Goal: Task Accomplishment & Management: Complete application form

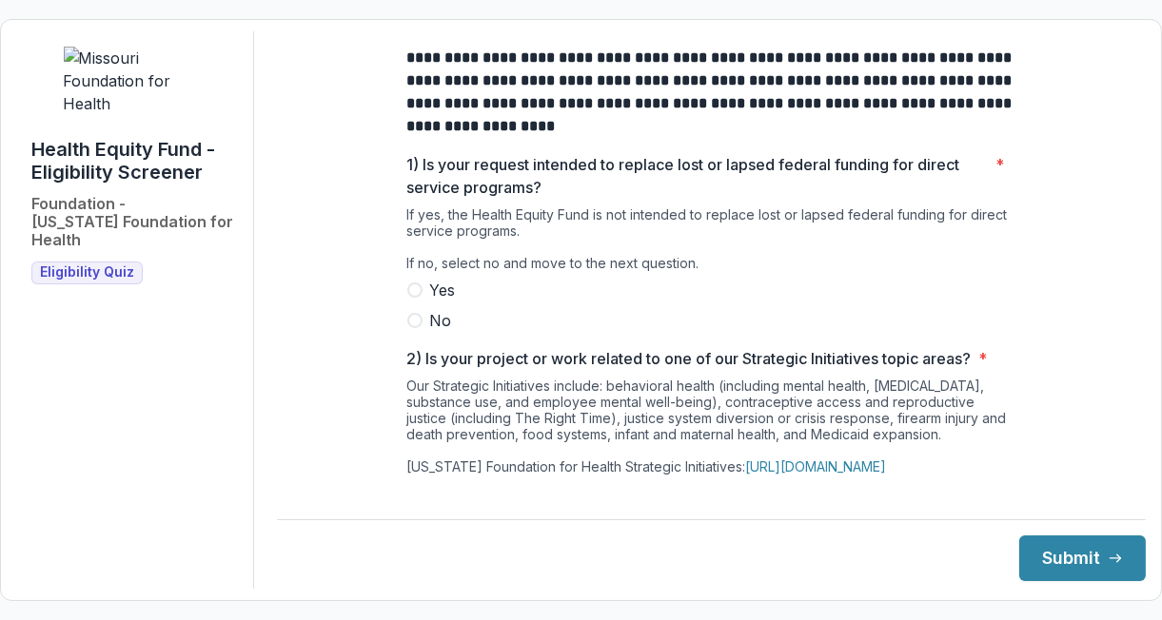
click at [420, 331] on label "No" at bounding box center [711, 320] width 609 height 23
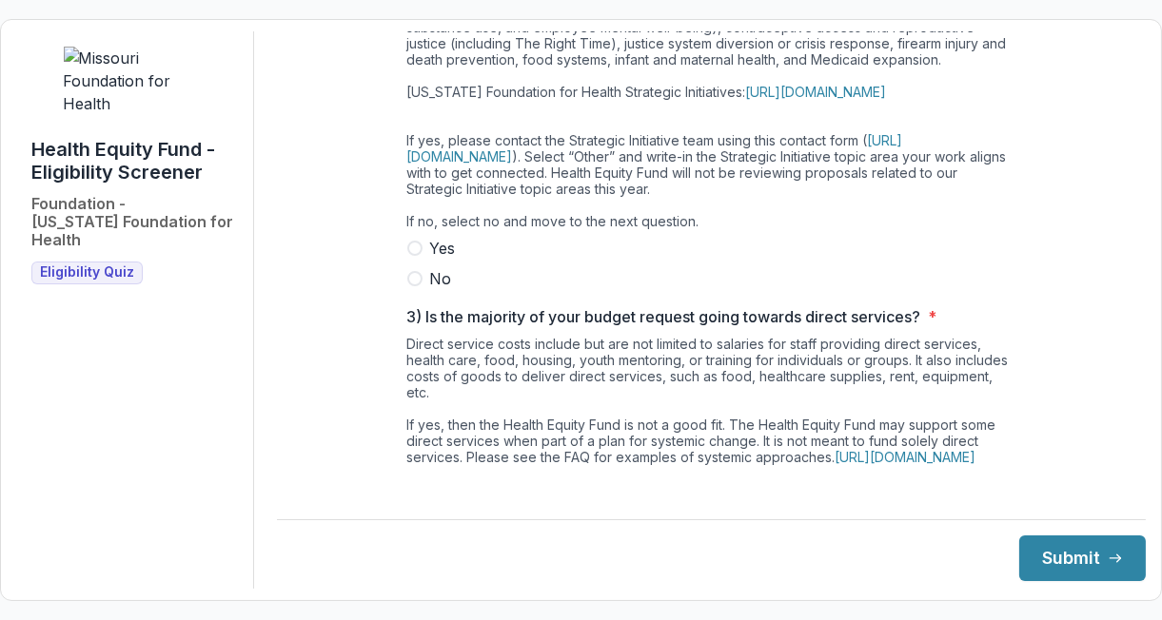
scroll to position [377, 0]
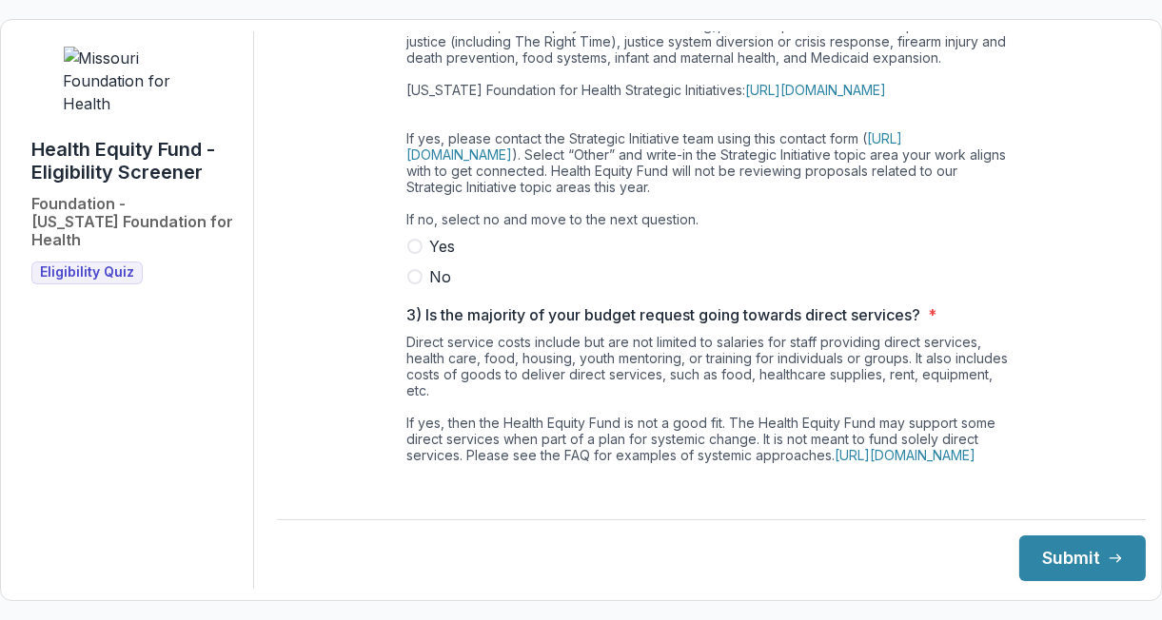
click at [416, 285] on span at bounding box center [414, 276] width 15 height 15
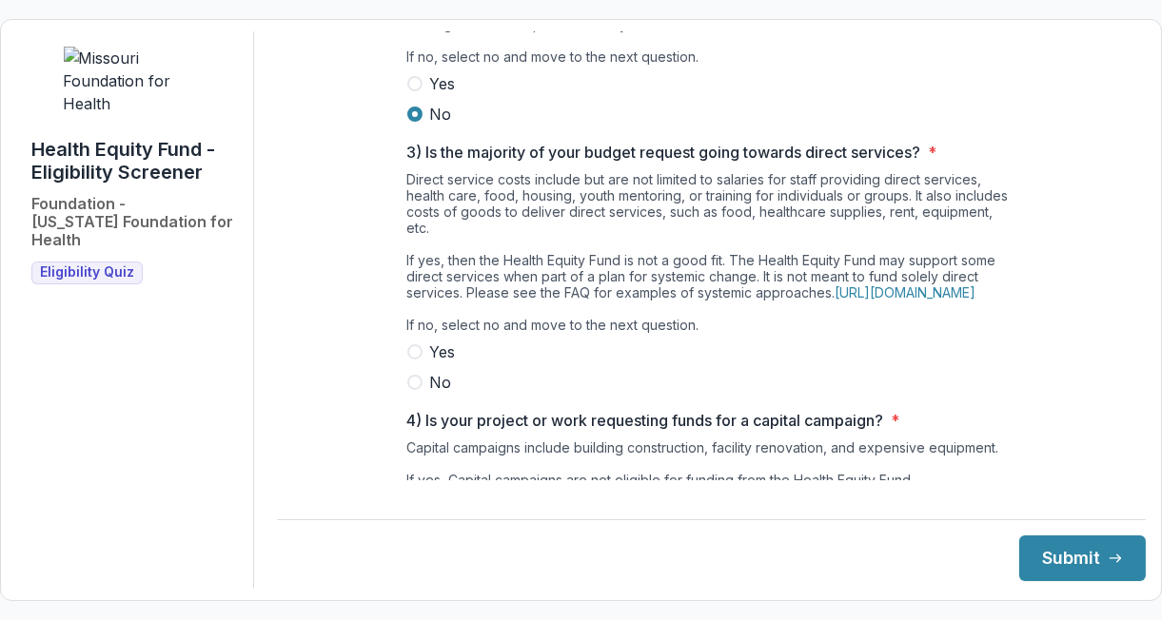
click at [410, 390] on span at bounding box center [414, 382] width 15 height 15
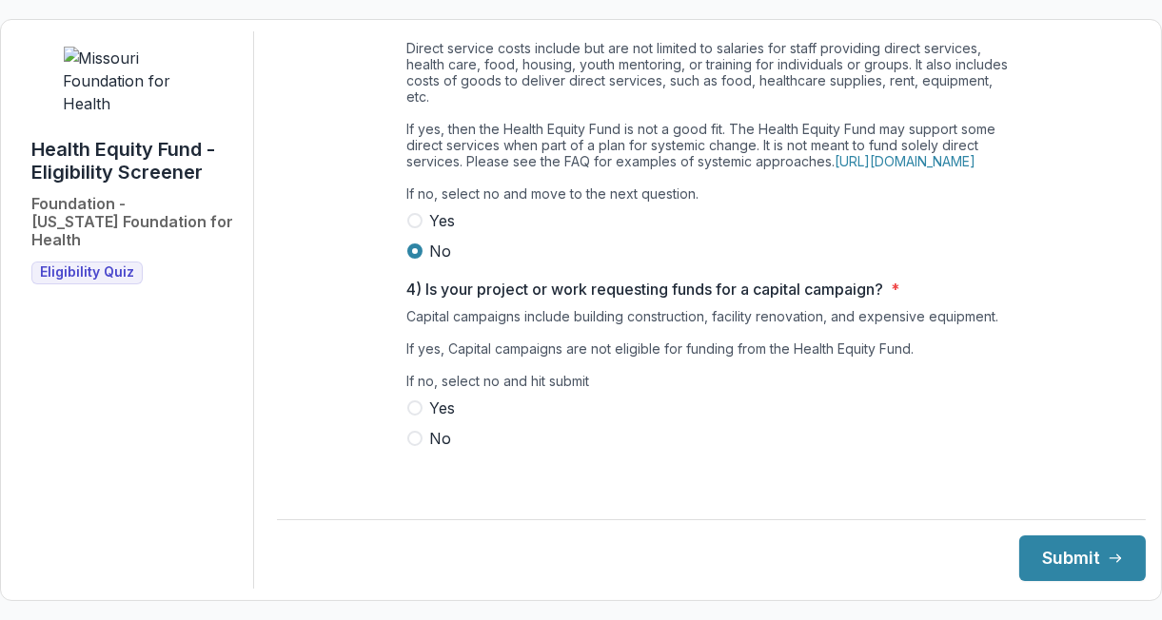
click at [413, 446] on span at bounding box center [414, 438] width 15 height 15
click at [1067, 561] on button "Submit" at bounding box center [1082, 559] width 127 height 46
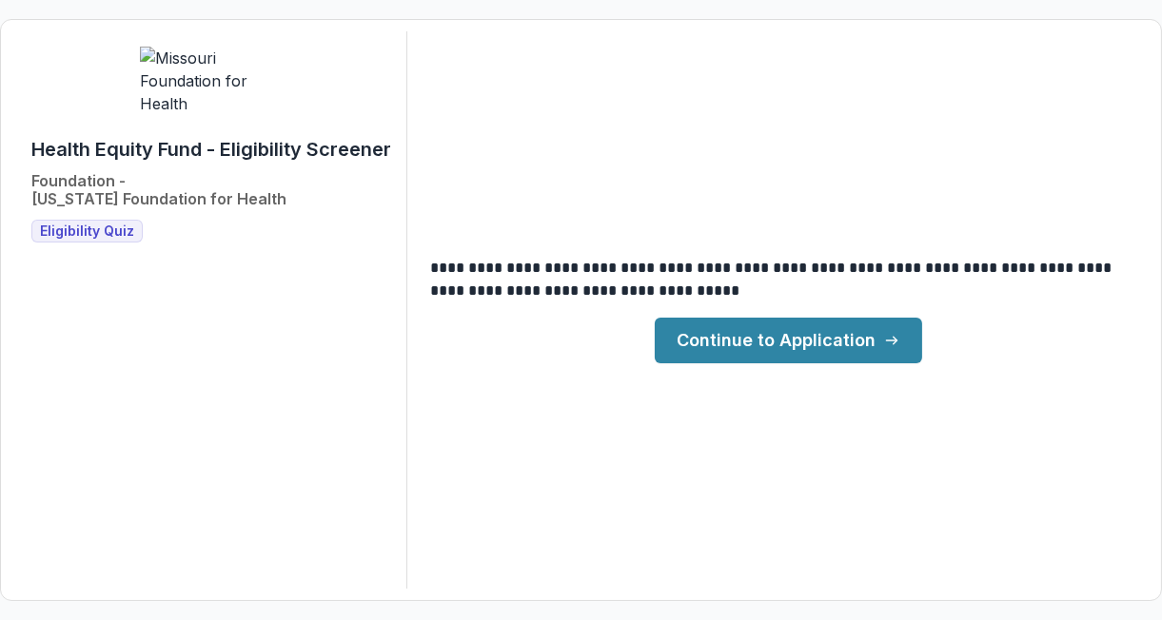
click at [758, 330] on link "Continue to Application" at bounding box center [788, 341] width 267 height 46
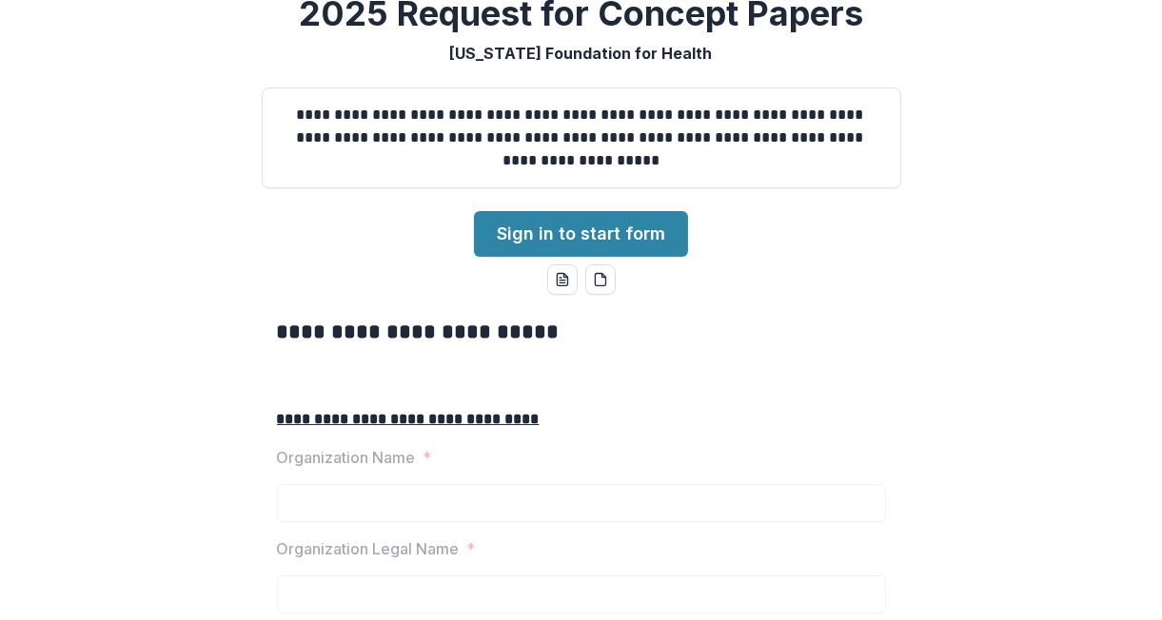
scroll to position [83, 0]
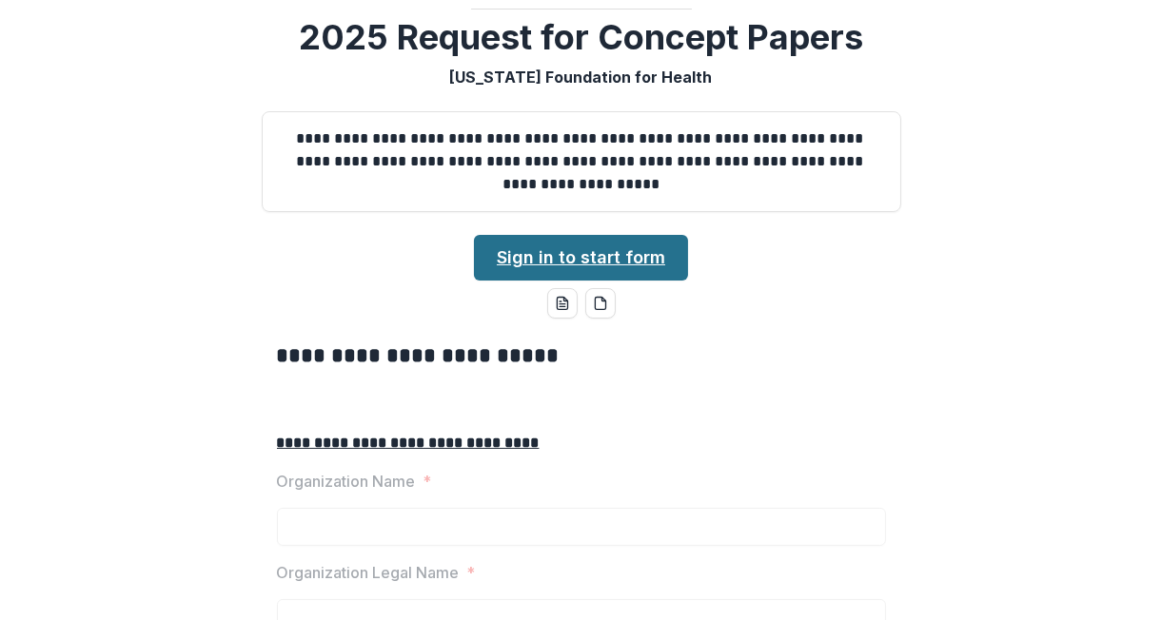
click at [570, 281] on link "Sign in to start form" at bounding box center [581, 258] width 214 height 46
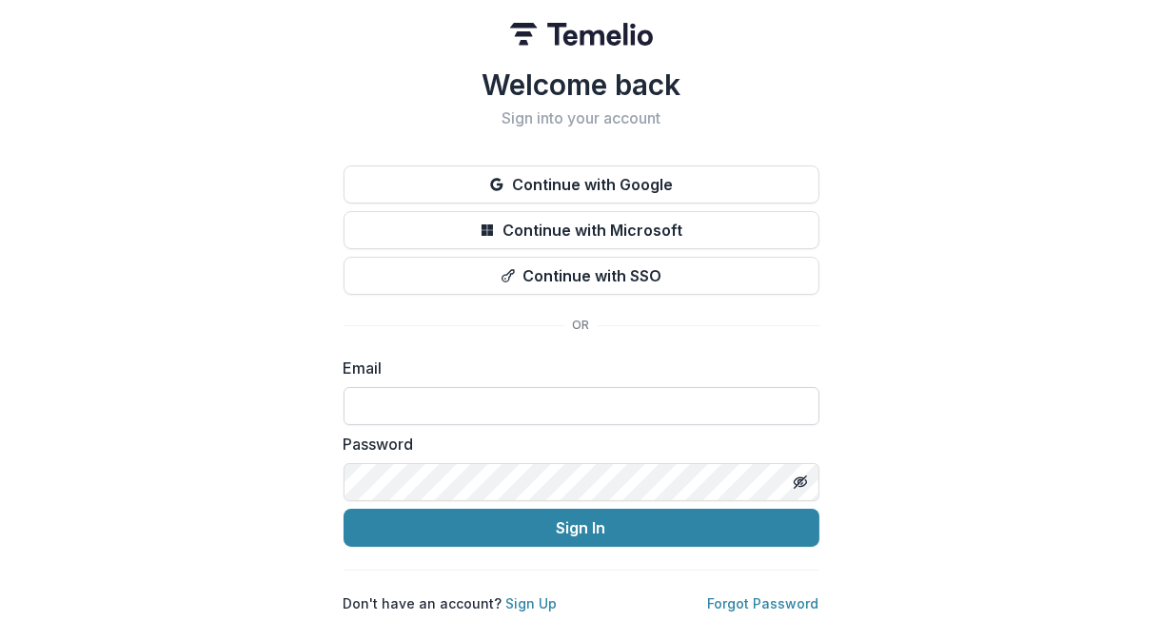
click at [392, 393] on input at bounding box center [582, 406] width 476 height 38
click at [379, 448] on div "Password" at bounding box center [582, 467] width 476 height 69
click at [382, 398] on input at bounding box center [582, 406] width 476 height 38
type input "**********"
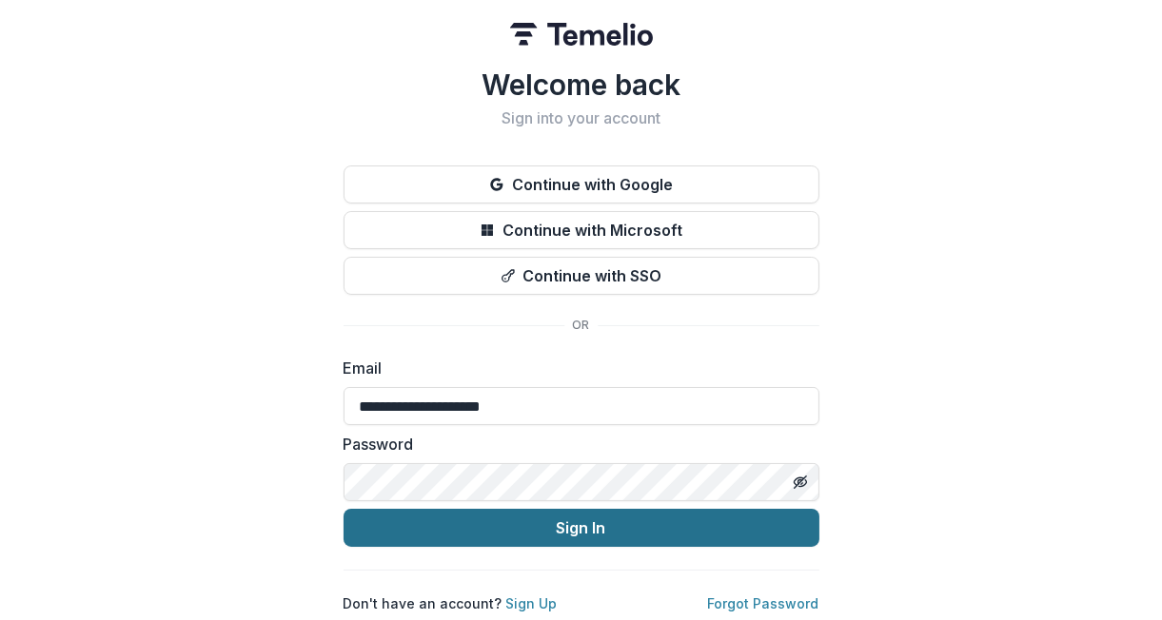
click at [501, 520] on button "Sign In" at bounding box center [582, 528] width 476 height 38
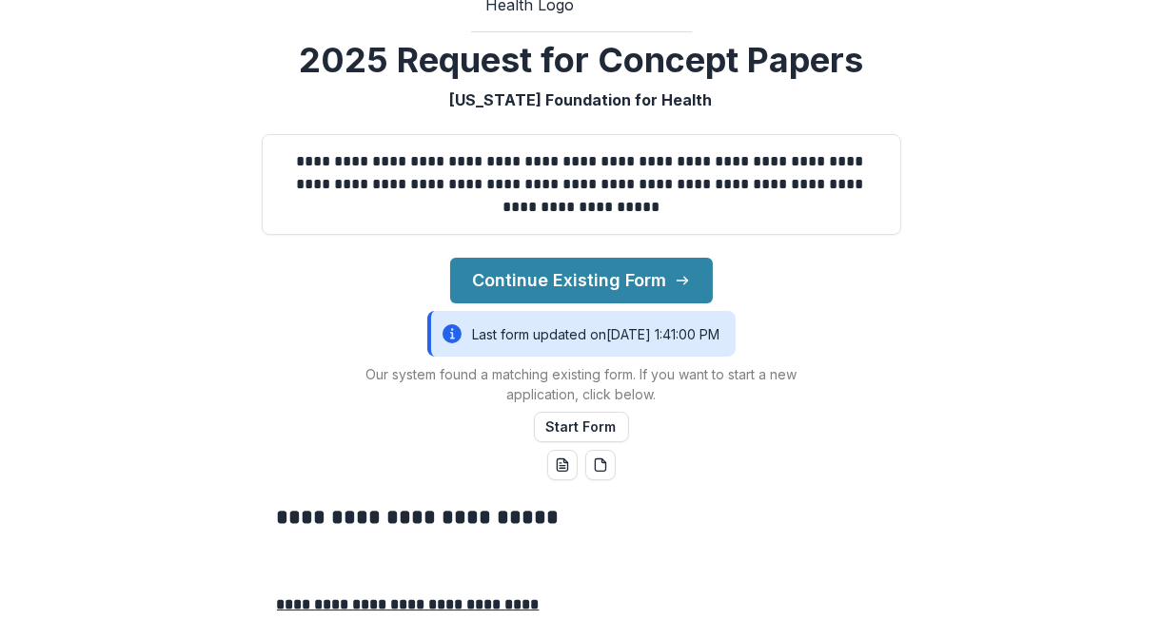
scroll to position [99, 0]
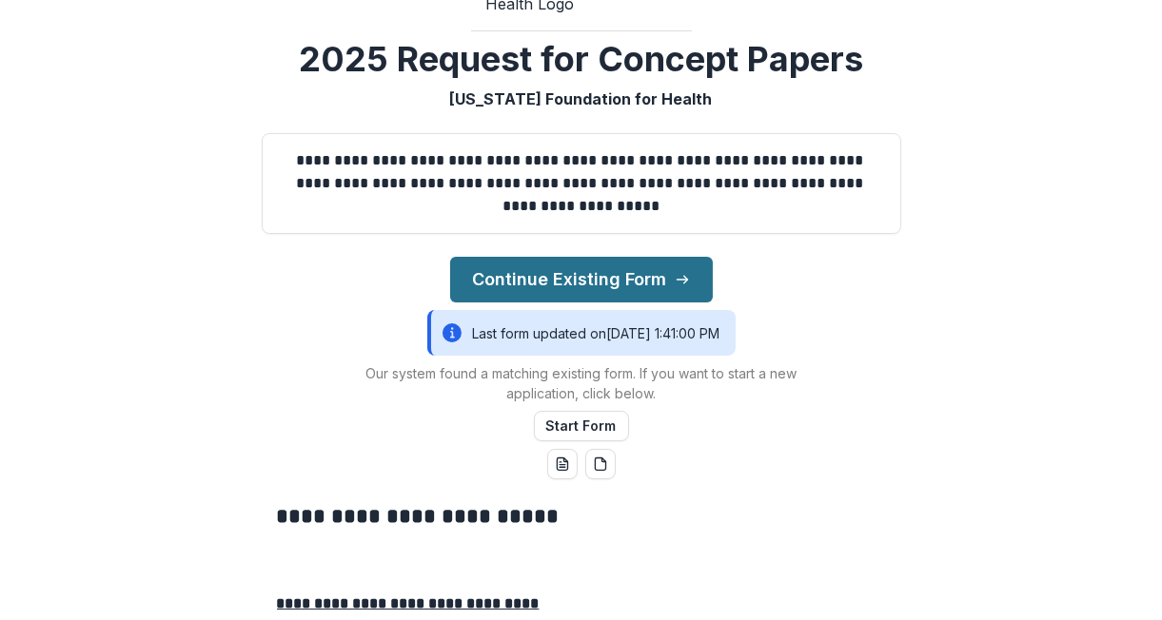
click at [602, 303] on button "Continue Existing Form" at bounding box center [581, 280] width 263 height 46
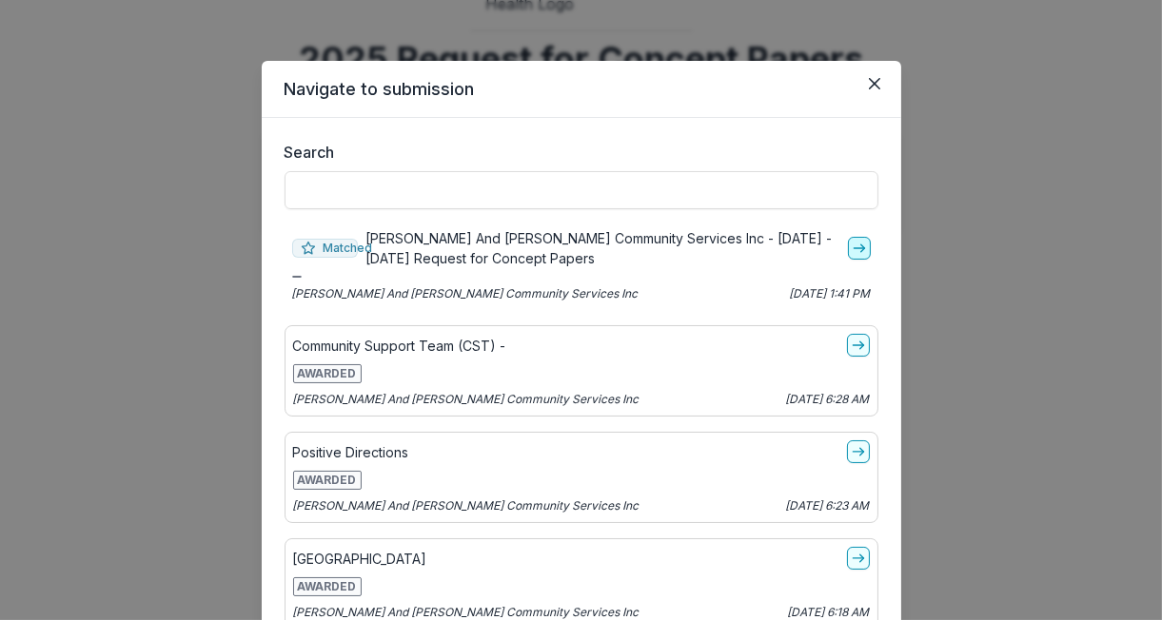
click at [852, 246] on icon "go-to" at bounding box center [859, 248] width 15 height 15
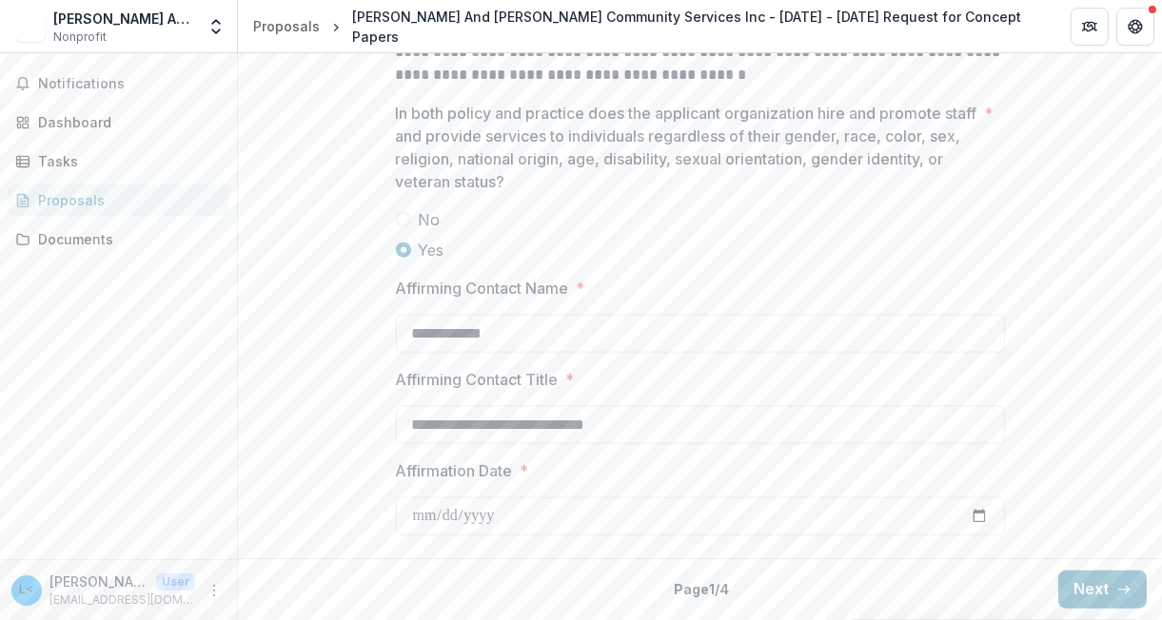
scroll to position [3063, 0]
click at [1095, 597] on button "Next" at bounding box center [1102, 590] width 89 height 38
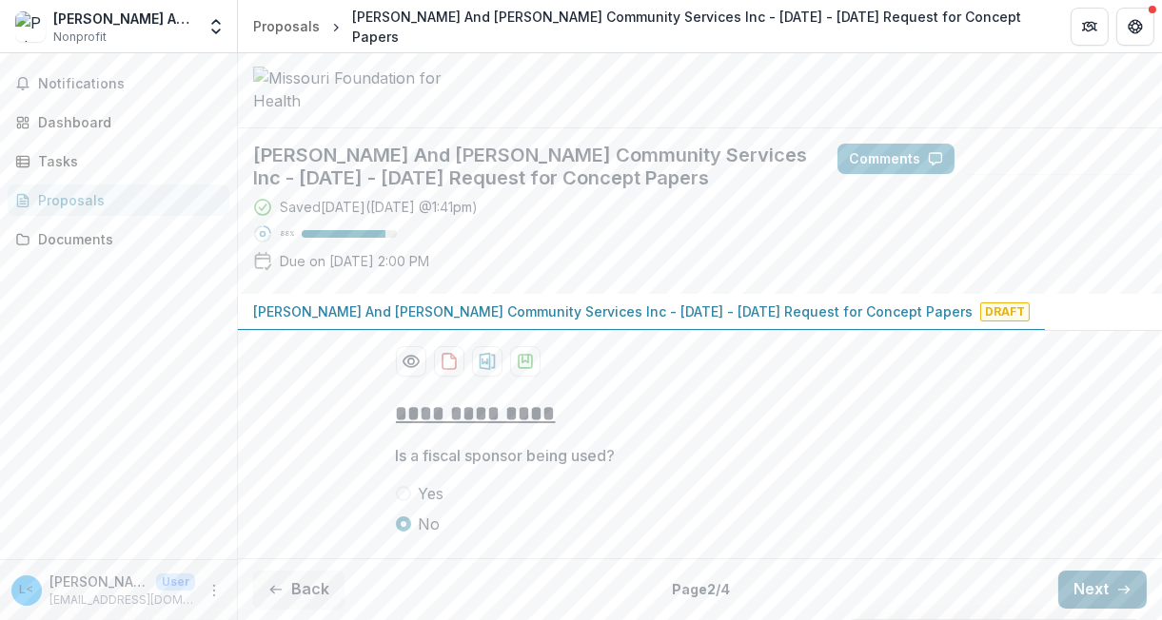
scroll to position [184, 0]
click at [1095, 597] on button "Next" at bounding box center [1102, 590] width 89 height 38
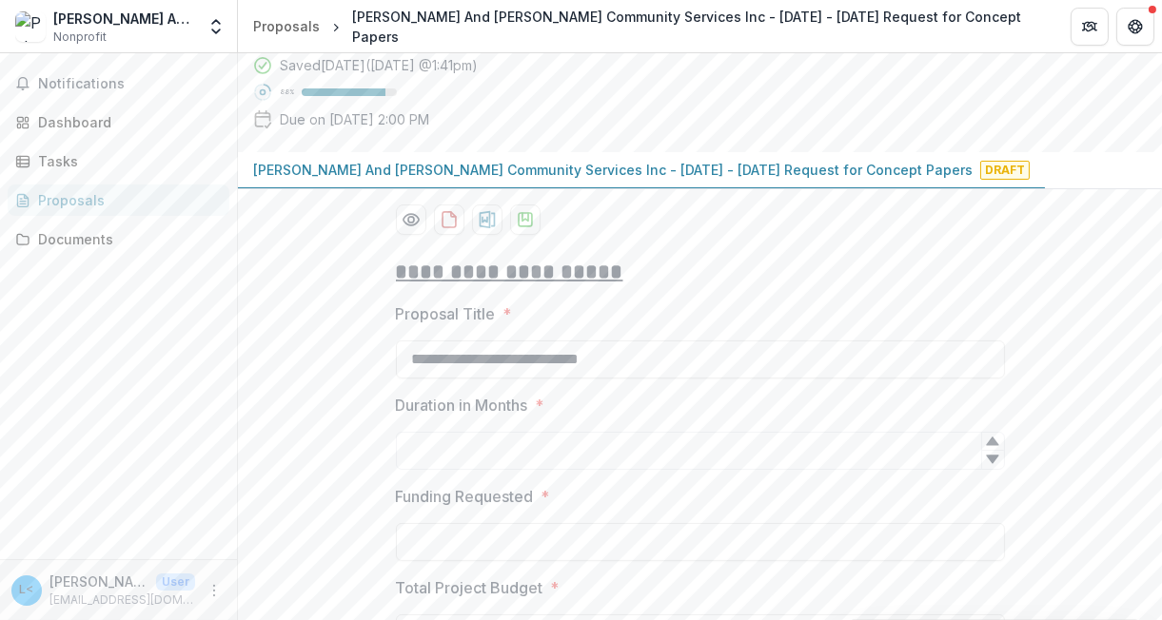
scroll to position [2013, 0]
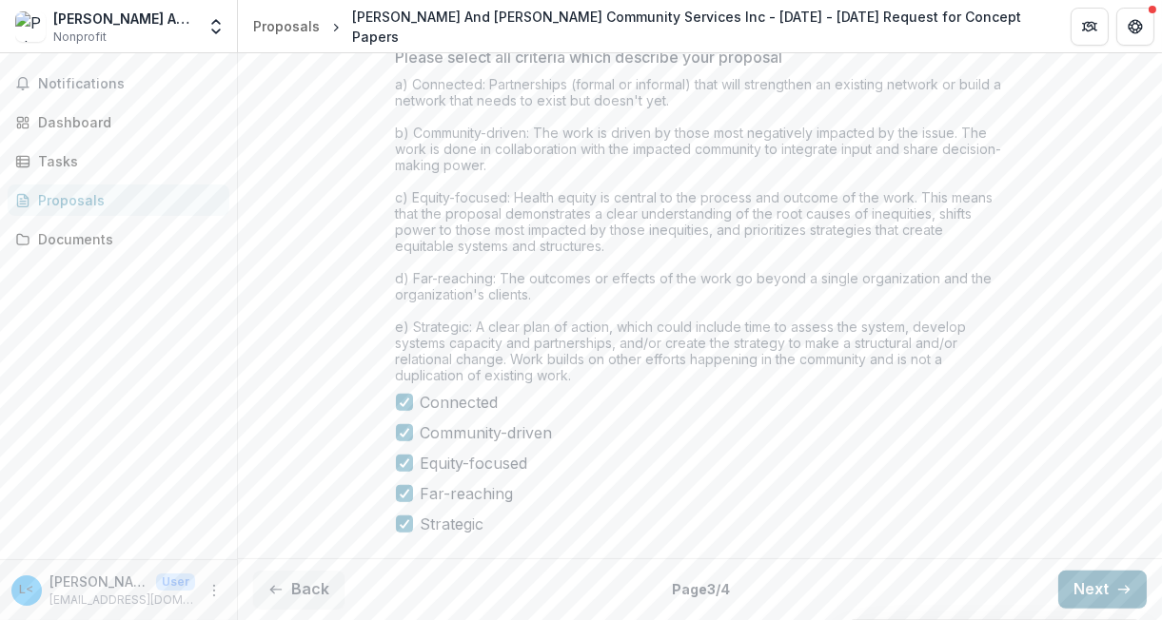
click at [1095, 597] on button "Next" at bounding box center [1102, 590] width 89 height 38
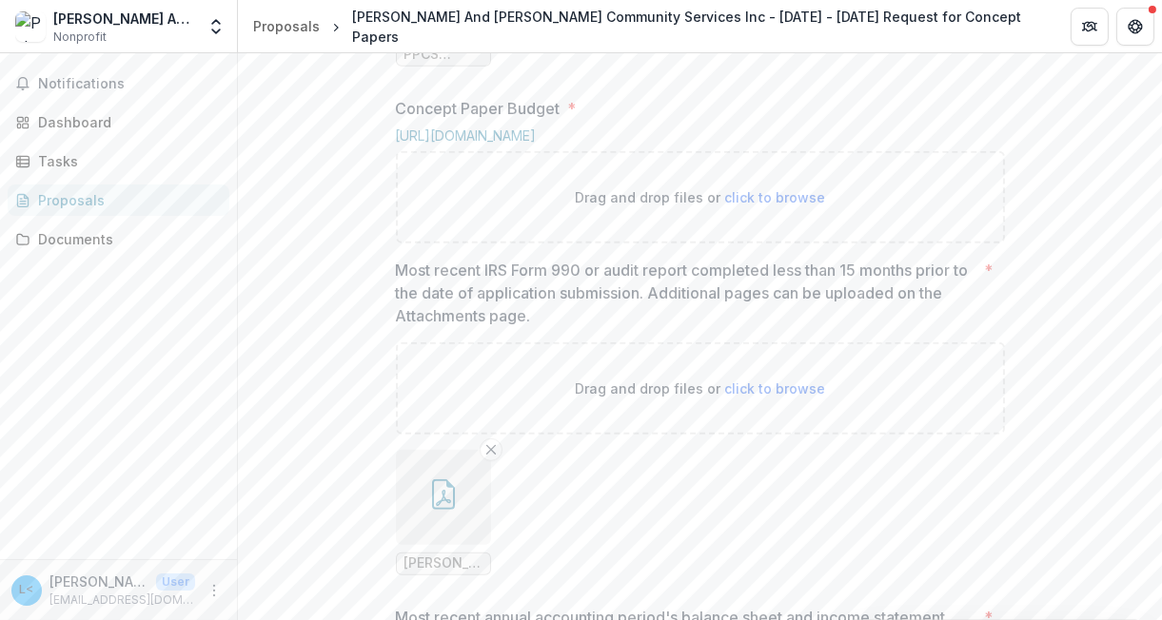
scroll to position [1265, 0]
click at [744, 208] on span "click to browse" at bounding box center [774, 200] width 101 height 16
type input "**********"
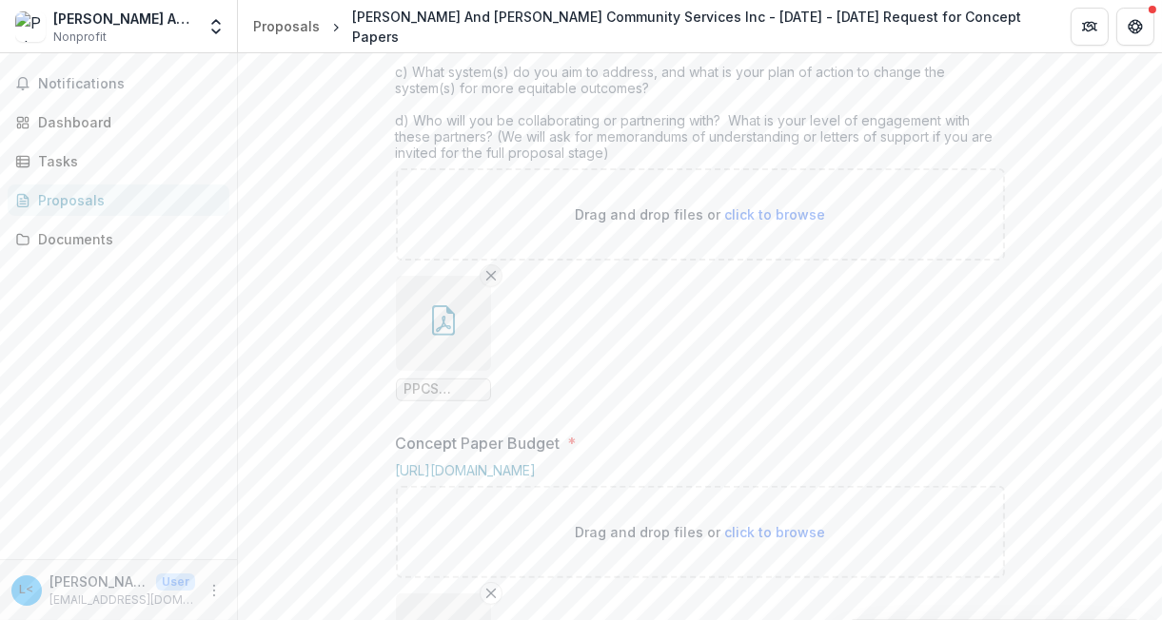
scroll to position [980, 0]
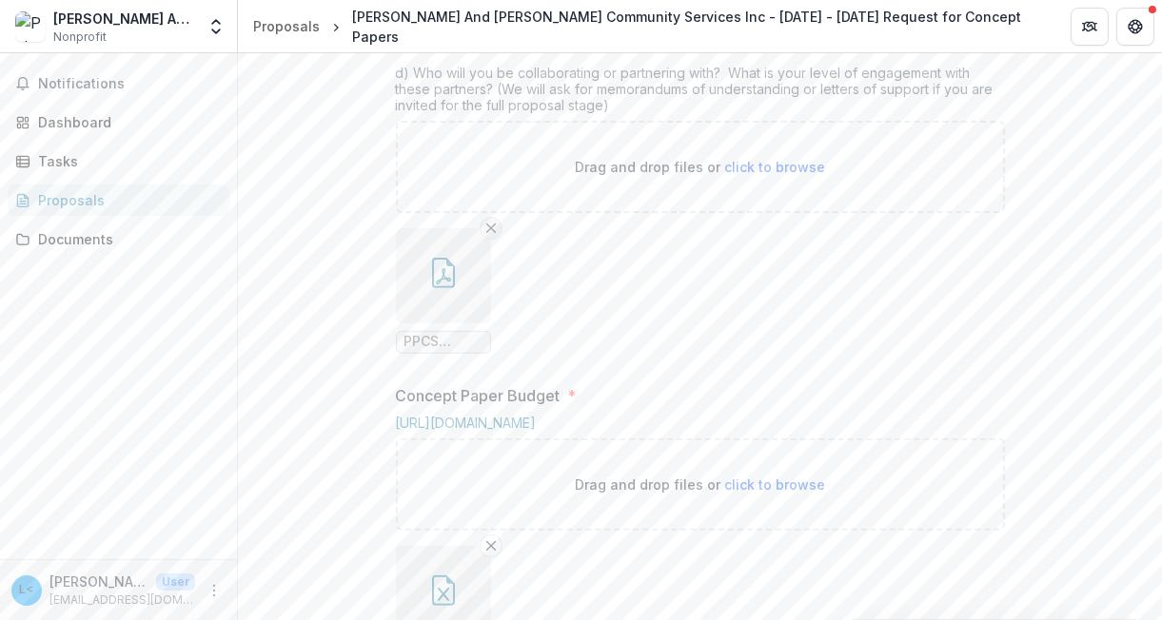
click at [486, 232] on line "Remove File" at bounding box center [490, 228] width 9 height 9
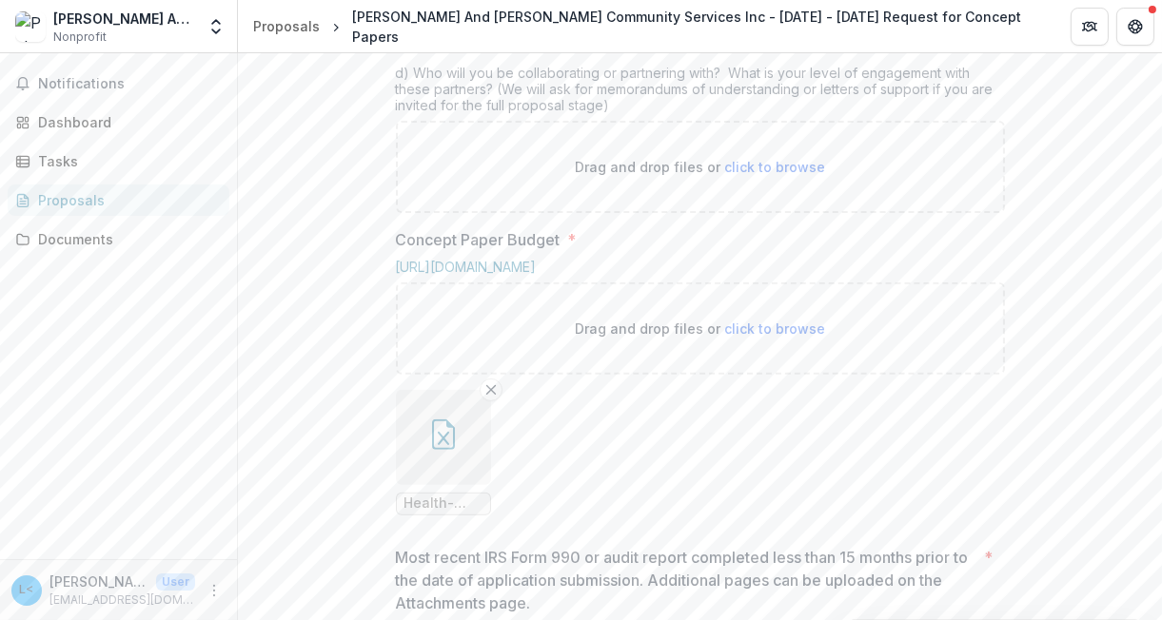
click at [740, 175] on span "click to browse" at bounding box center [774, 167] width 101 height 16
type input "**********"
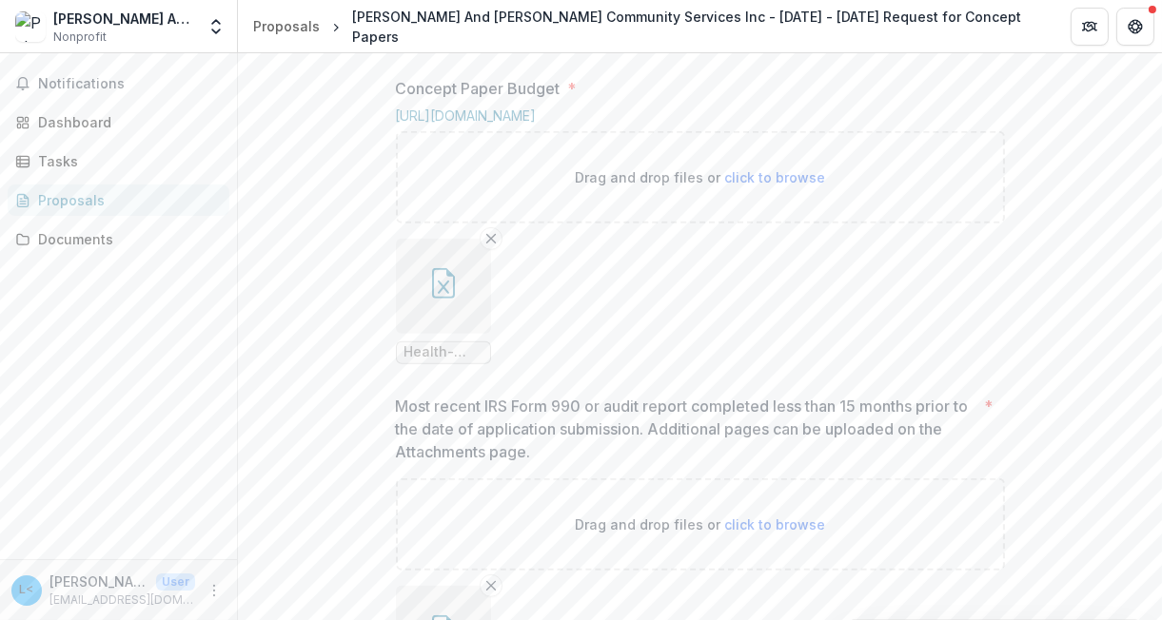
scroll to position [1122, 0]
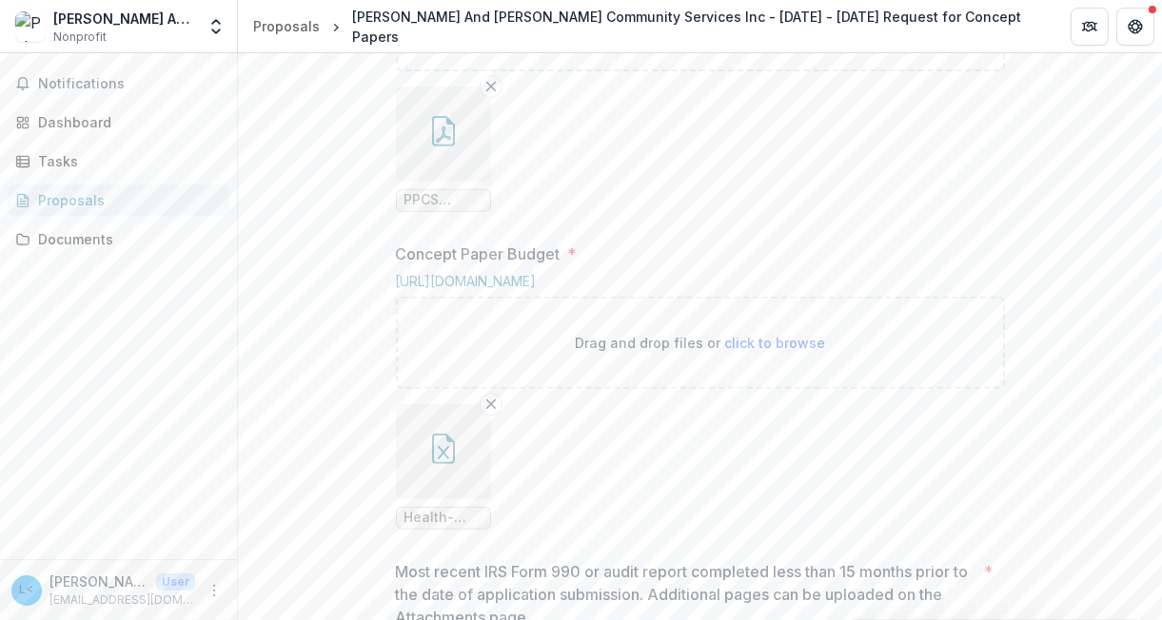
click at [432, 147] on icon "button" at bounding box center [443, 131] width 23 height 30
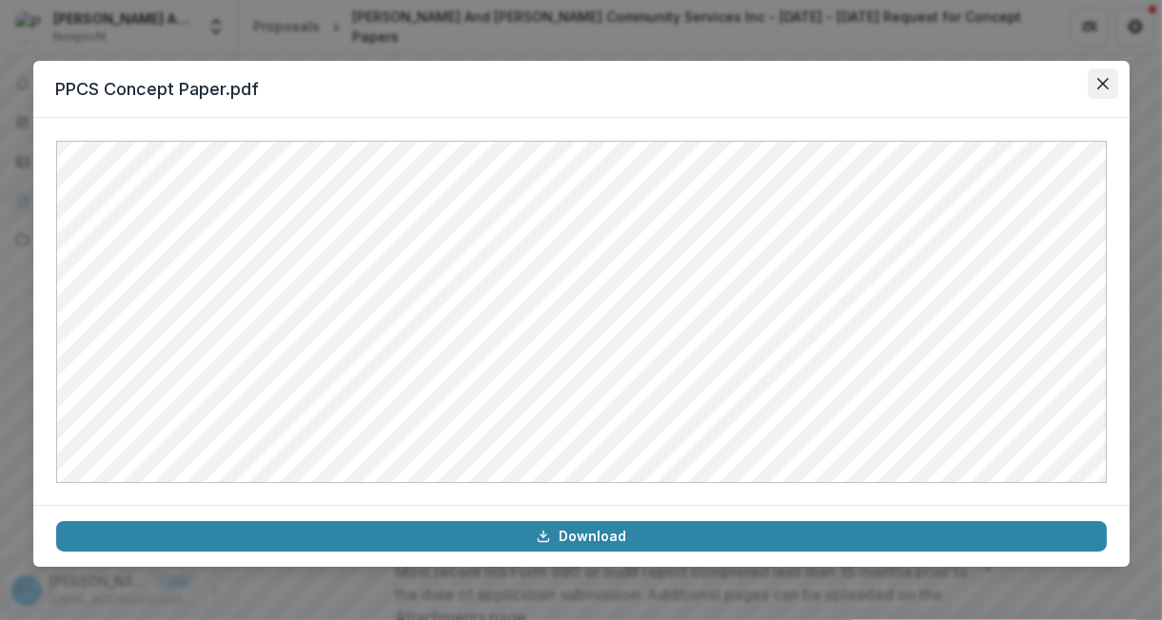
click at [1101, 83] on icon "Close" at bounding box center [1101, 83] width 11 height 11
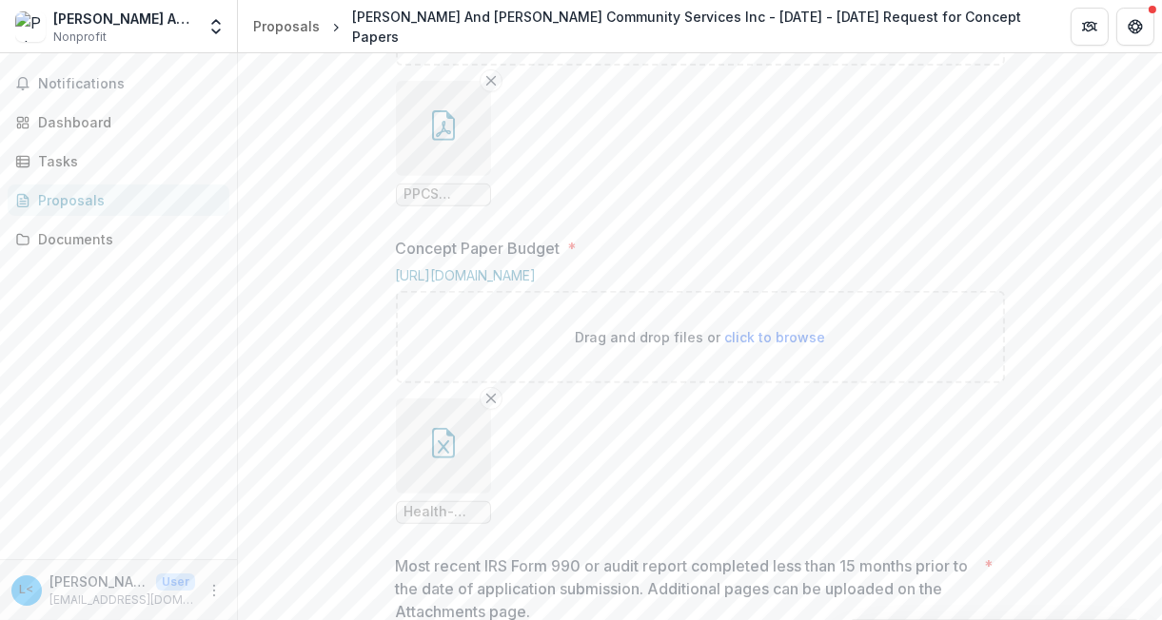
scroll to position [1275, 0]
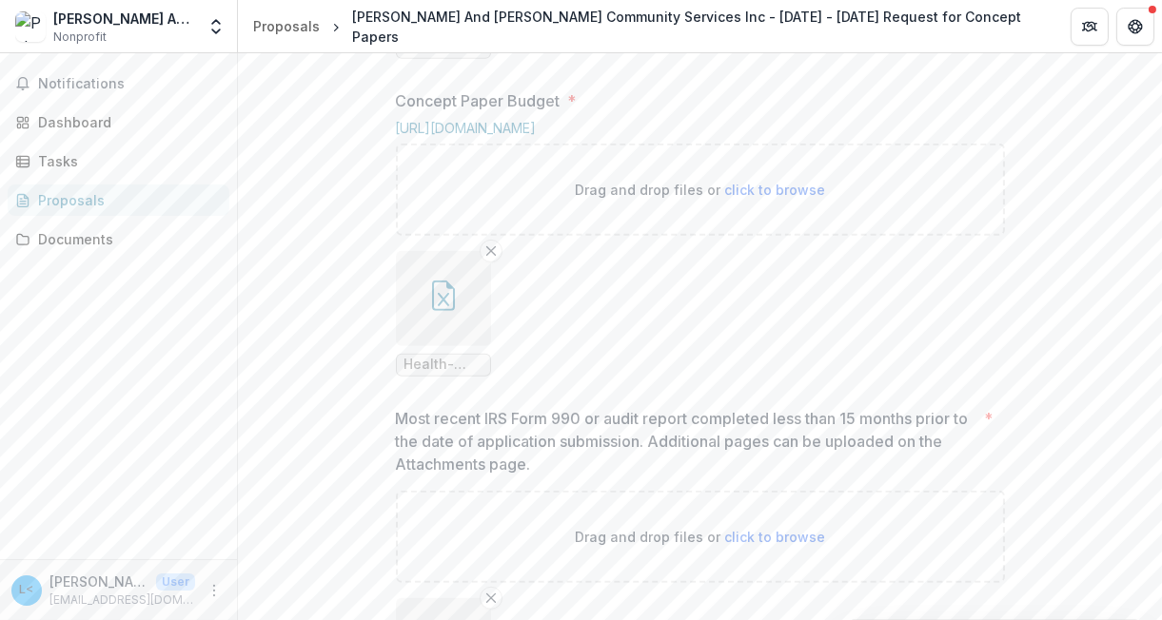
click at [444, 311] on icon "button" at bounding box center [443, 296] width 30 height 30
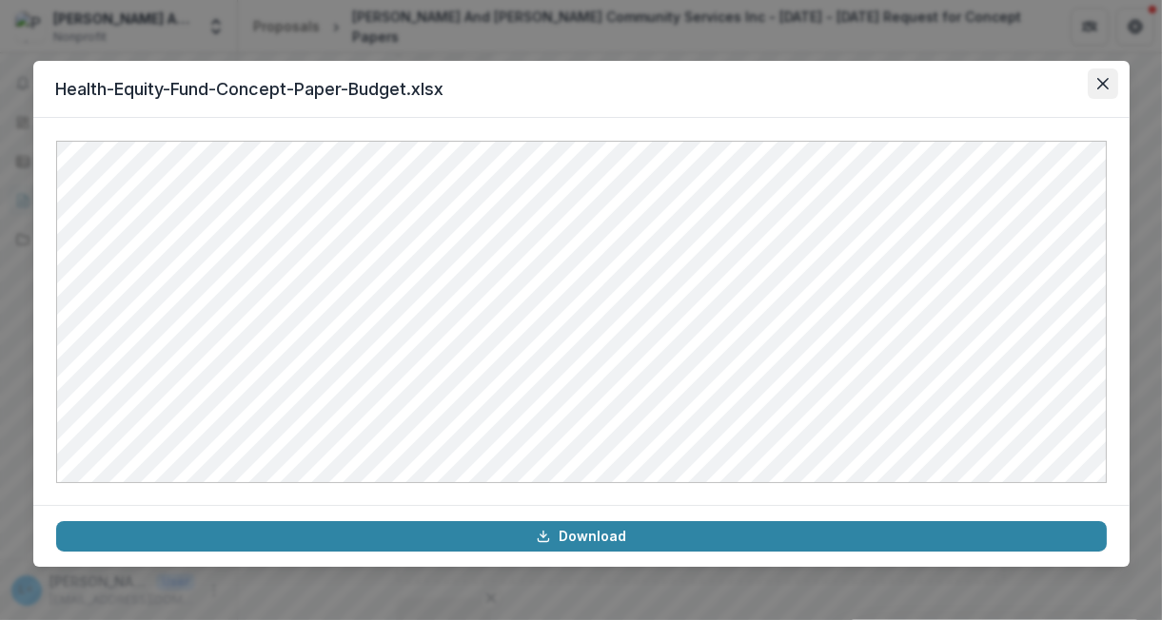
click at [1099, 74] on button "Close" at bounding box center [1103, 84] width 30 height 30
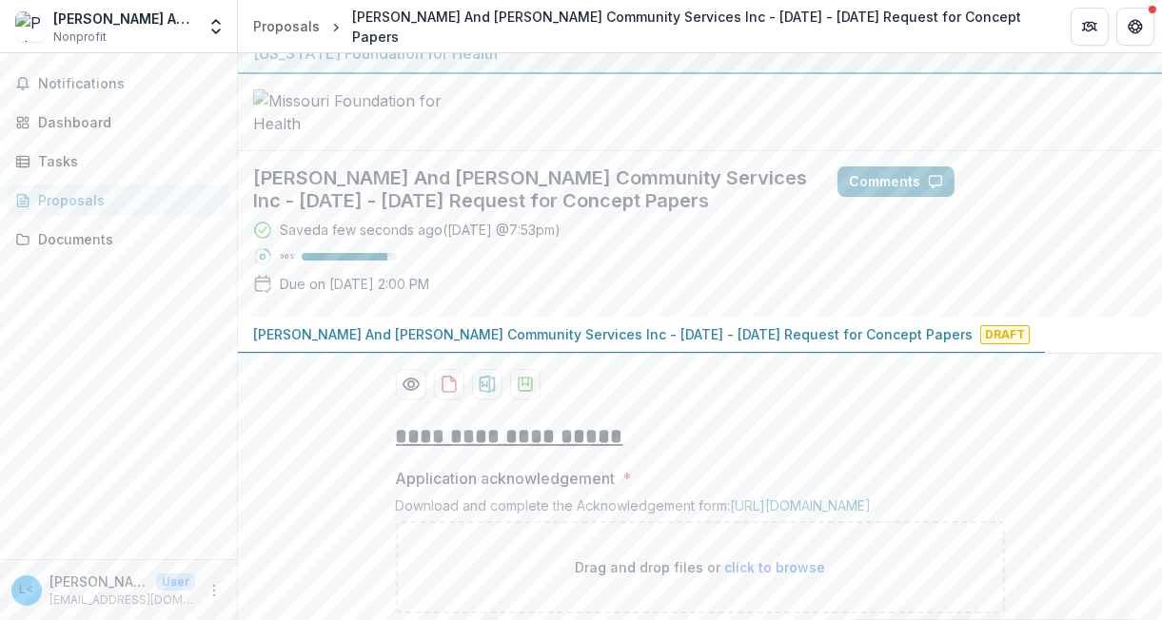
scroll to position [0, 0]
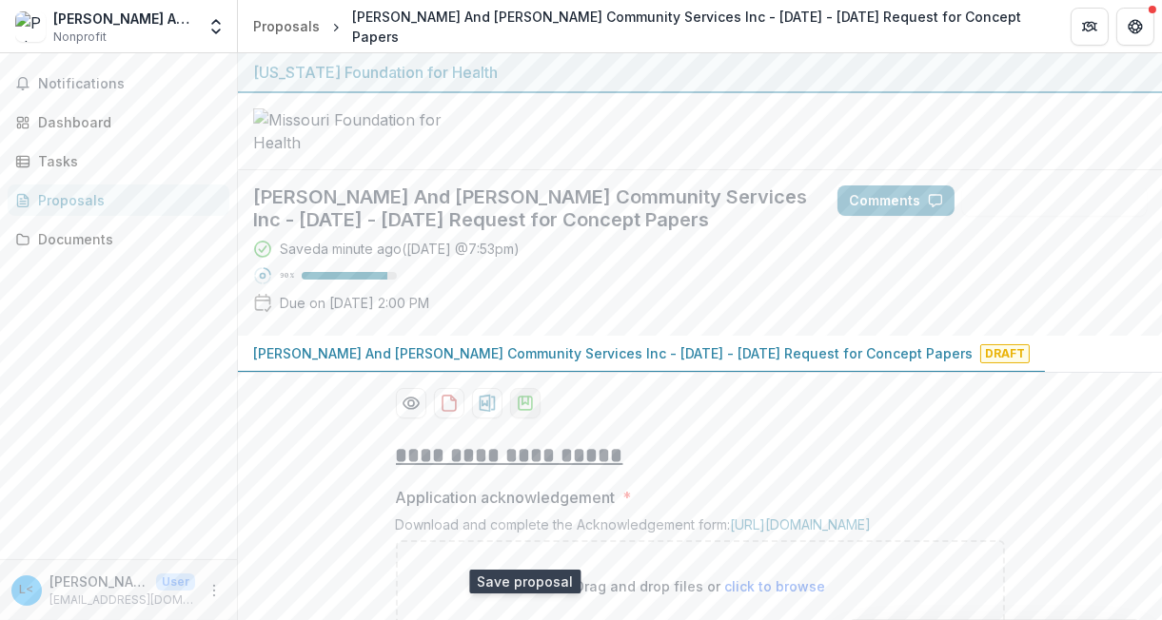
click at [522, 404] on polygon "download-proposal" at bounding box center [524, 401] width 6 height 8
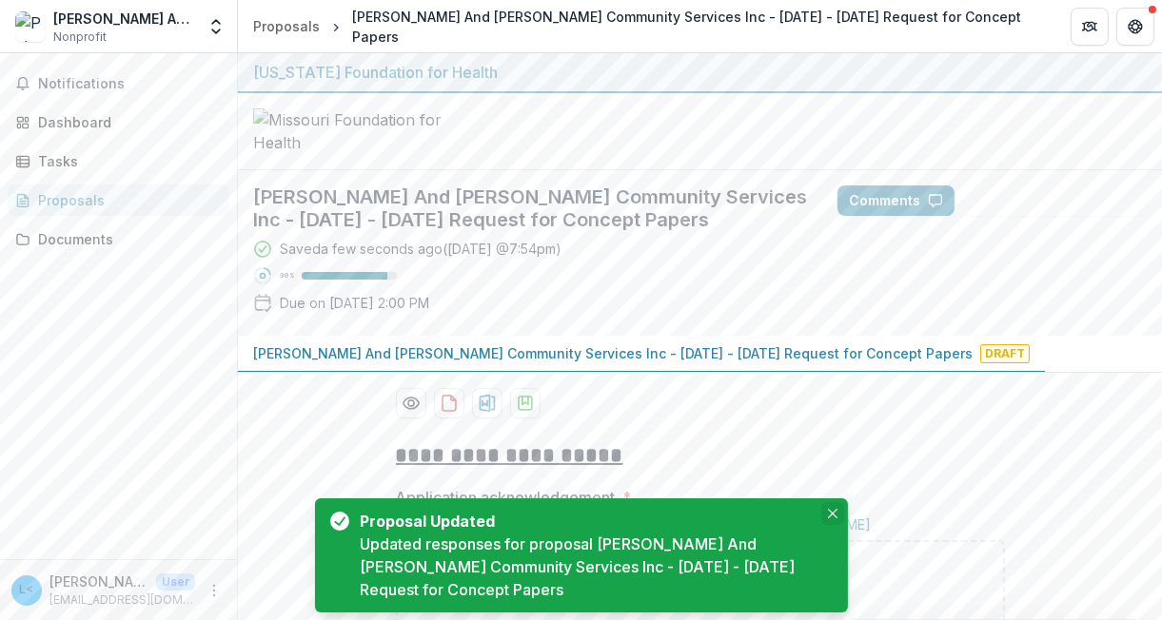
click at [832, 519] on icon "Close" at bounding box center [832, 514] width 10 height 10
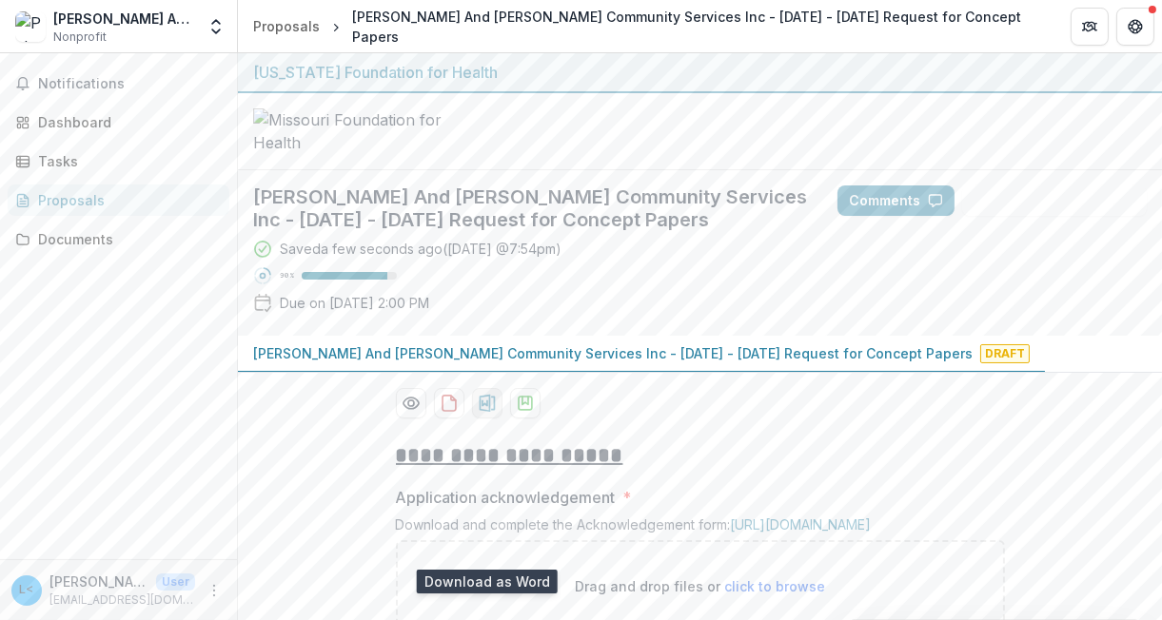
click at [482, 413] on icon "download-proposal" at bounding box center [487, 403] width 19 height 19
click at [613, 170] on div at bounding box center [700, 131] width 924 height 77
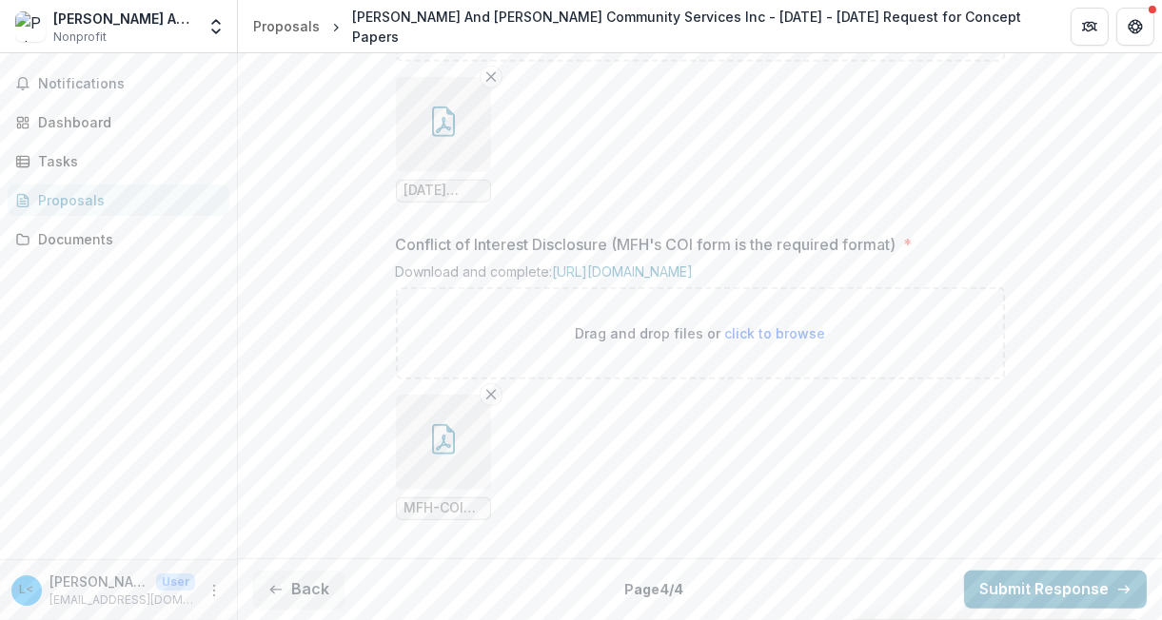
scroll to position [2288, 0]
click at [310, 586] on button "Back" at bounding box center [298, 590] width 91 height 38
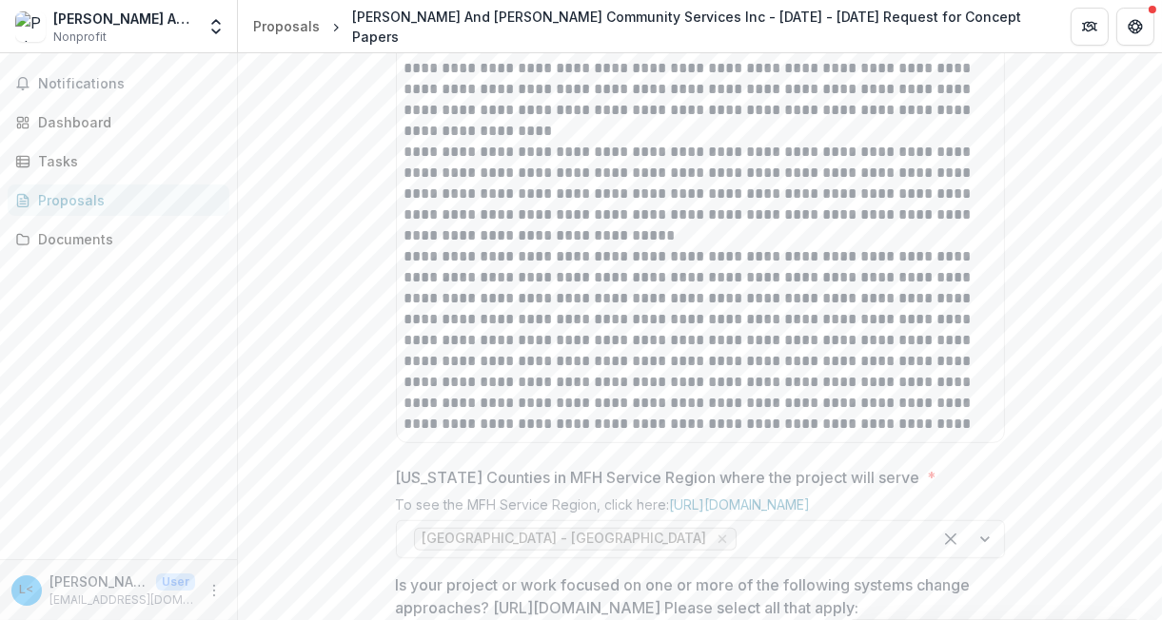
scroll to position [1077, 0]
click at [952, 434] on p "**********" at bounding box center [700, 151] width 593 height 565
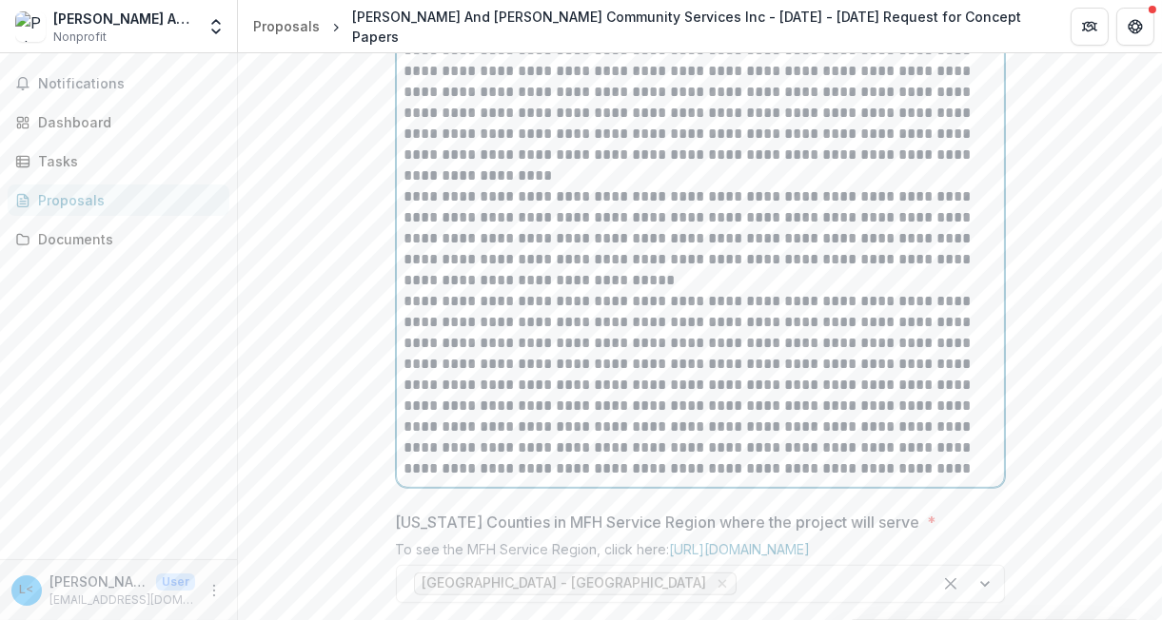
click at [954, 480] on p "**********" at bounding box center [700, 196] width 593 height 565
click at [962, 480] on p "**********" at bounding box center [700, 196] width 593 height 565
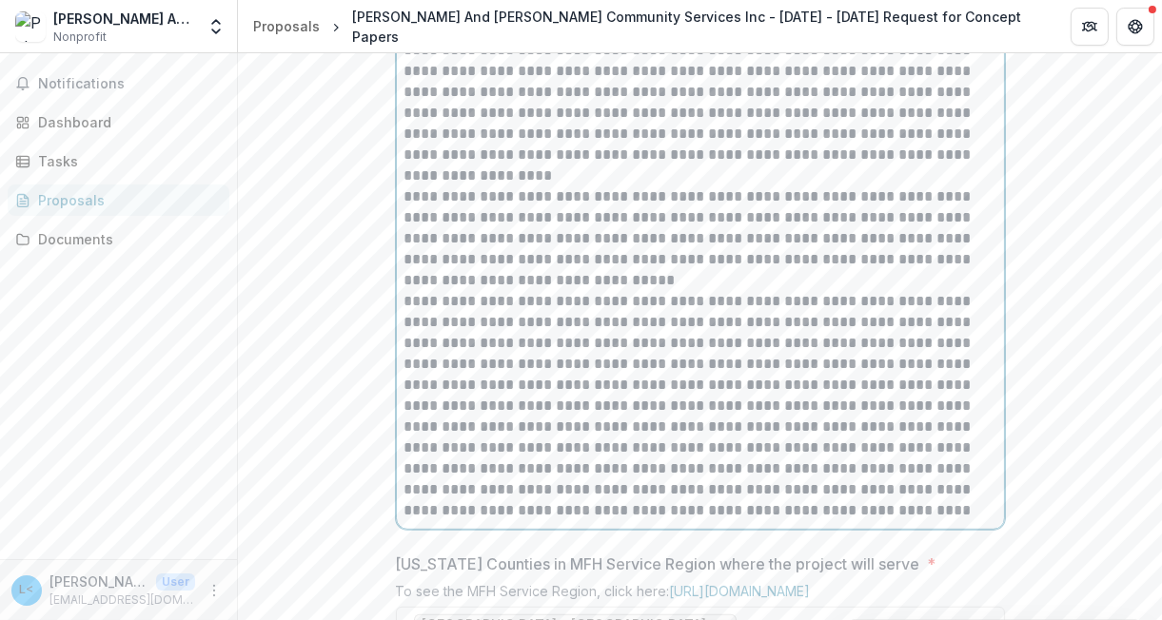
click at [464, 521] on p "**********" at bounding box center [700, 217] width 593 height 607
drag, startPoint x: 464, startPoint y: 593, endPoint x: 438, endPoint y: 500, distance: 97.0
click at [438, 500] on p "**********" at bounding box center [700, 217] width 593 height 607
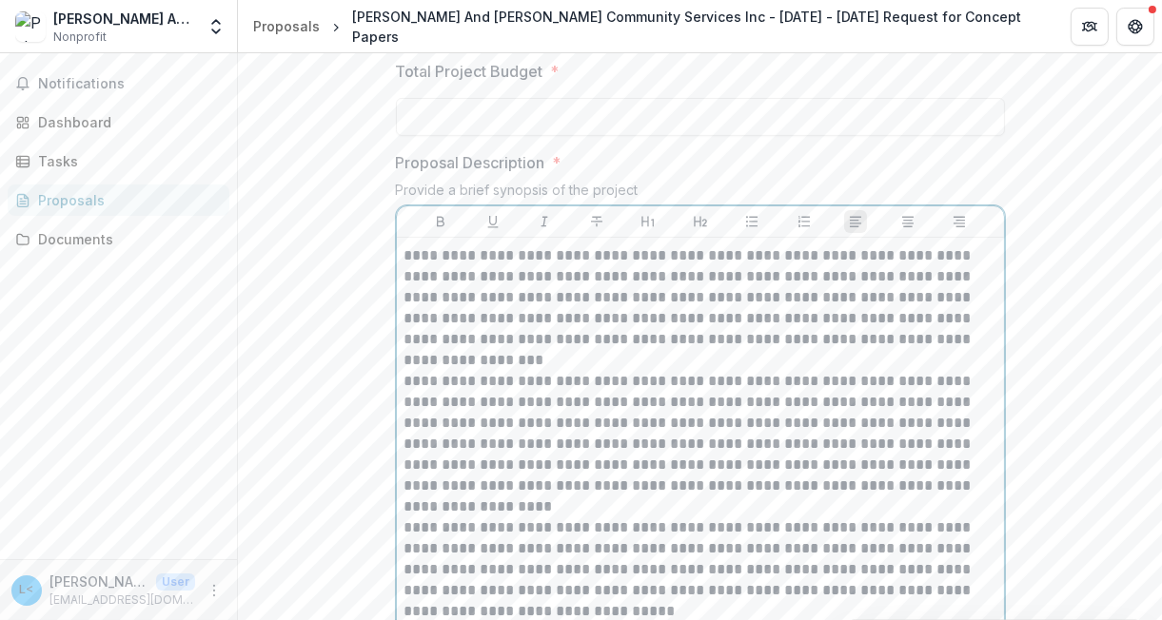
scroll to position [388, 0]
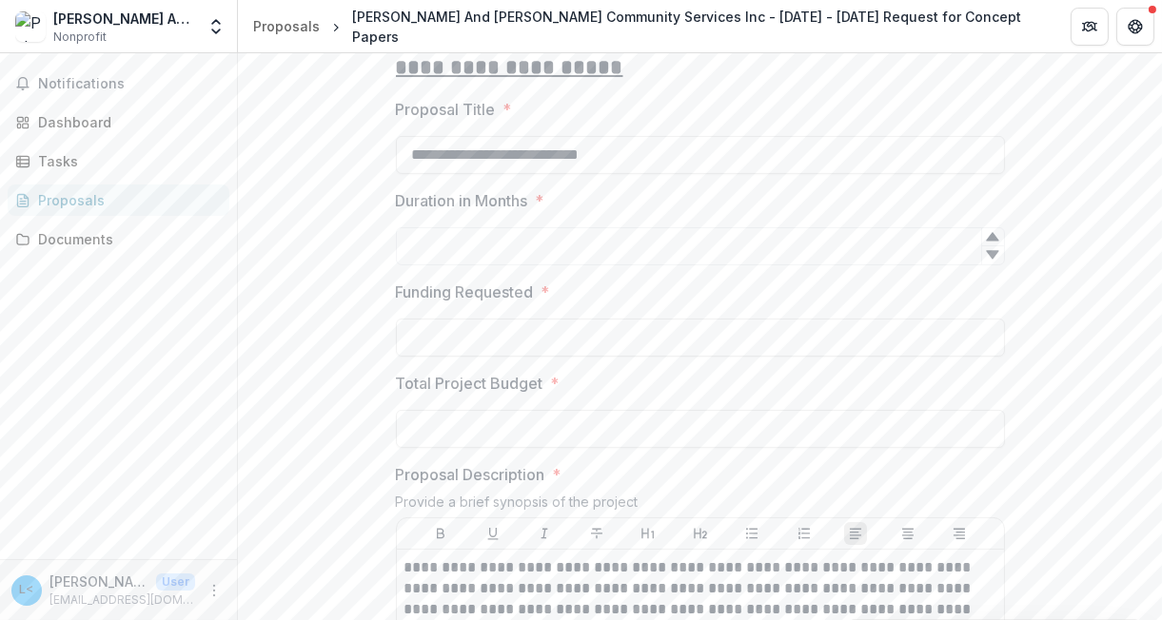
click at [521, 25] on icon "download-proposal" at bounding box center [525, 15] width 19 height 19
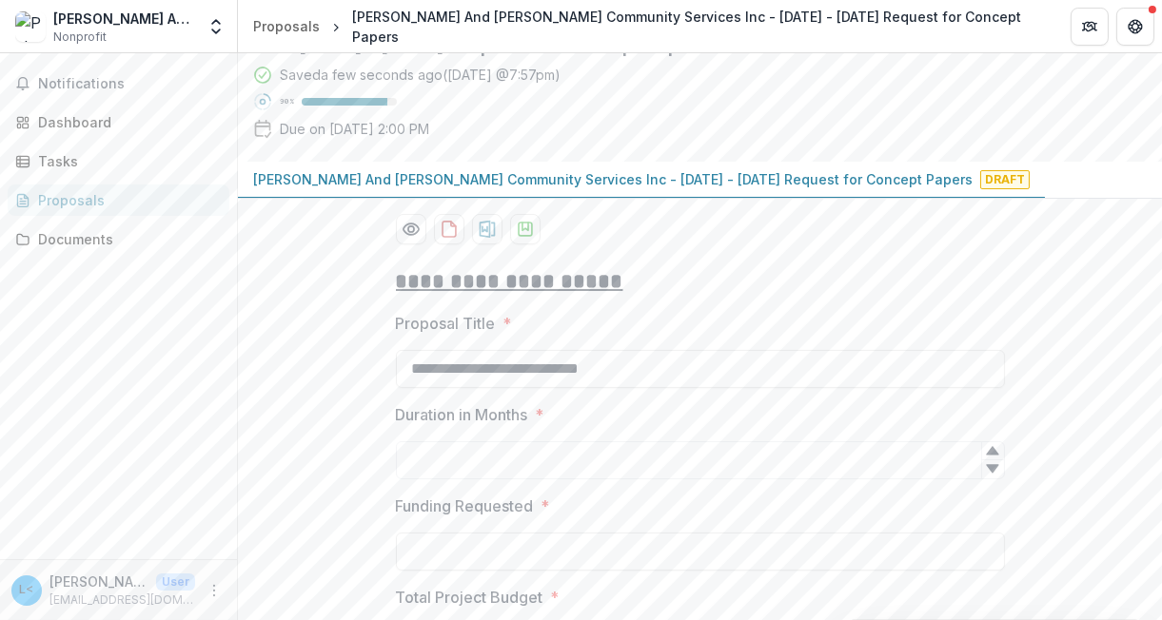
scroll to position [0, 0]
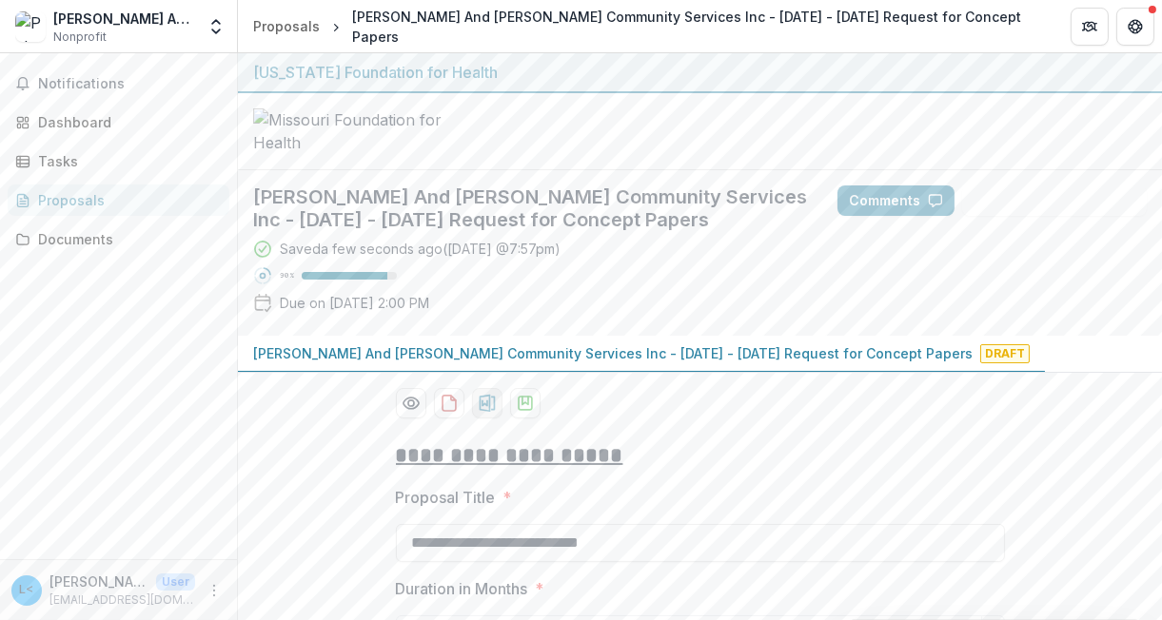
click at [478, 413] on icon "download-proposal" at bounding box center [487, 403] width 19 height 19
click at [1000, 170] on div at bounding box center [700, 131] width 924 height 77
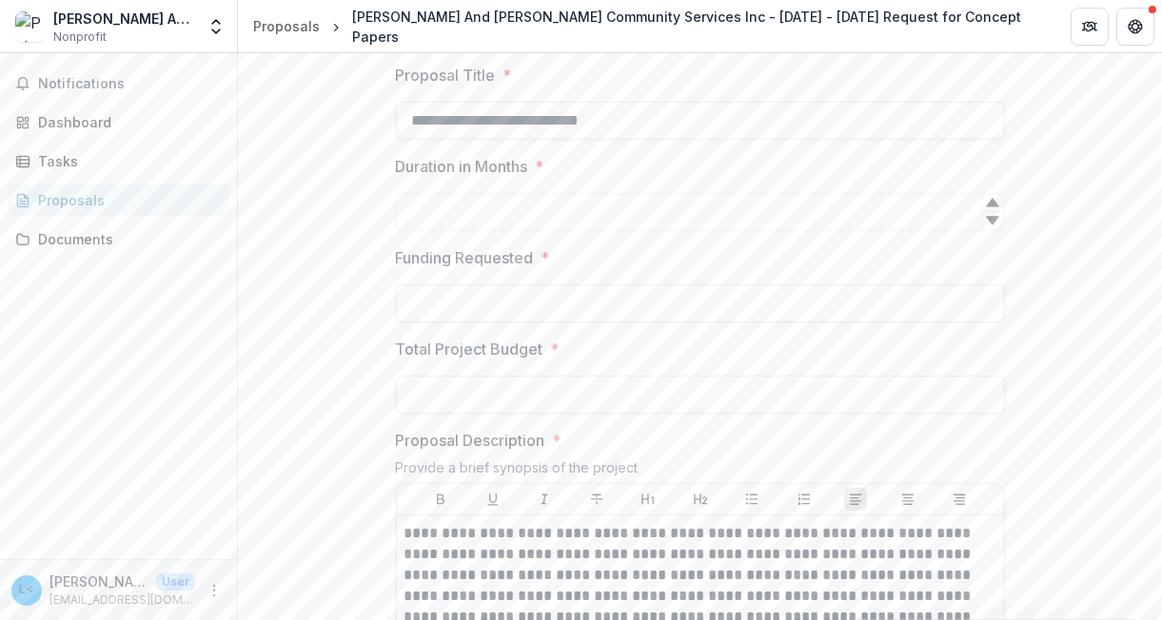
scroll to position [423, 0]
click at [530, 231] on input "Duration in Months *" at bounding box center [700, 212] width 609 height 38
type input "**"
click at [500, 323] on input "Funding Requested *" at bounding box center [700, 304] width 609 height 38
type input "**********"
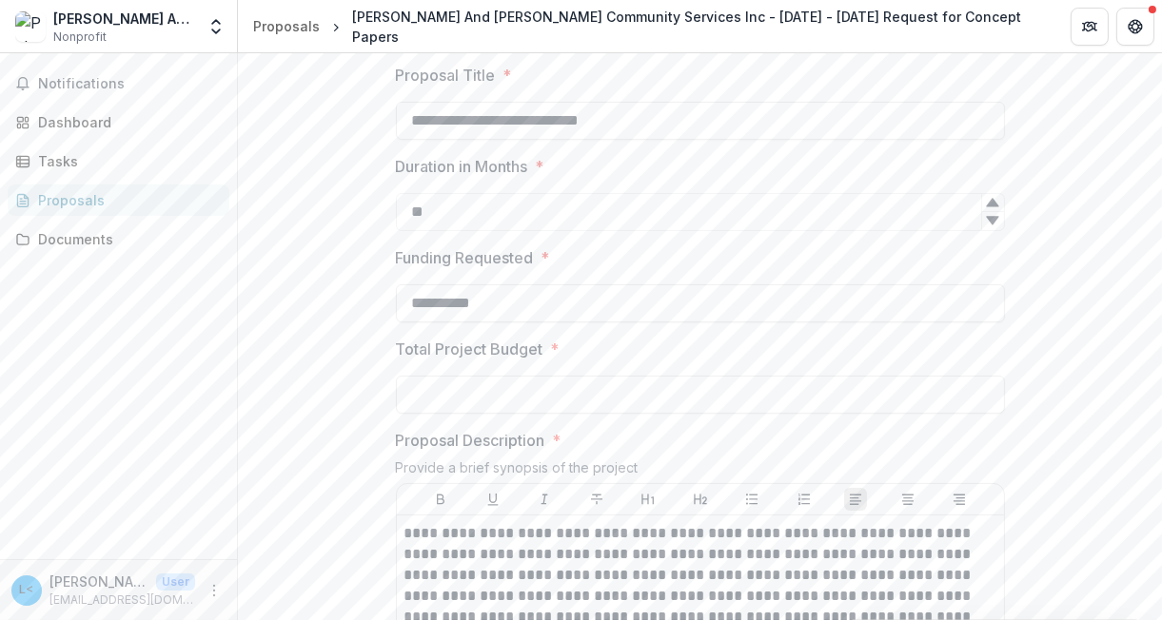
click at [465, 414] on input "Total Project Budget *" at bounding box center [700, 395] width 609 height 38
type input "**********"
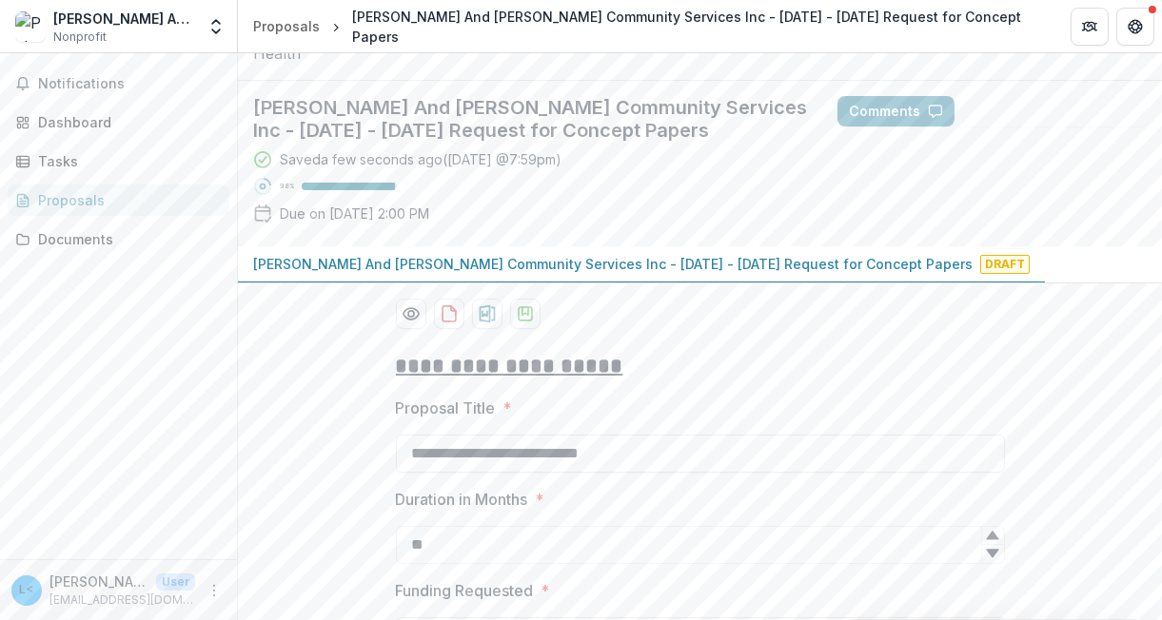
scroll to position [89, 0]
click at [522, 315] on polygon "download-proposal" at bounding box center [524, 311] width 6 height 8
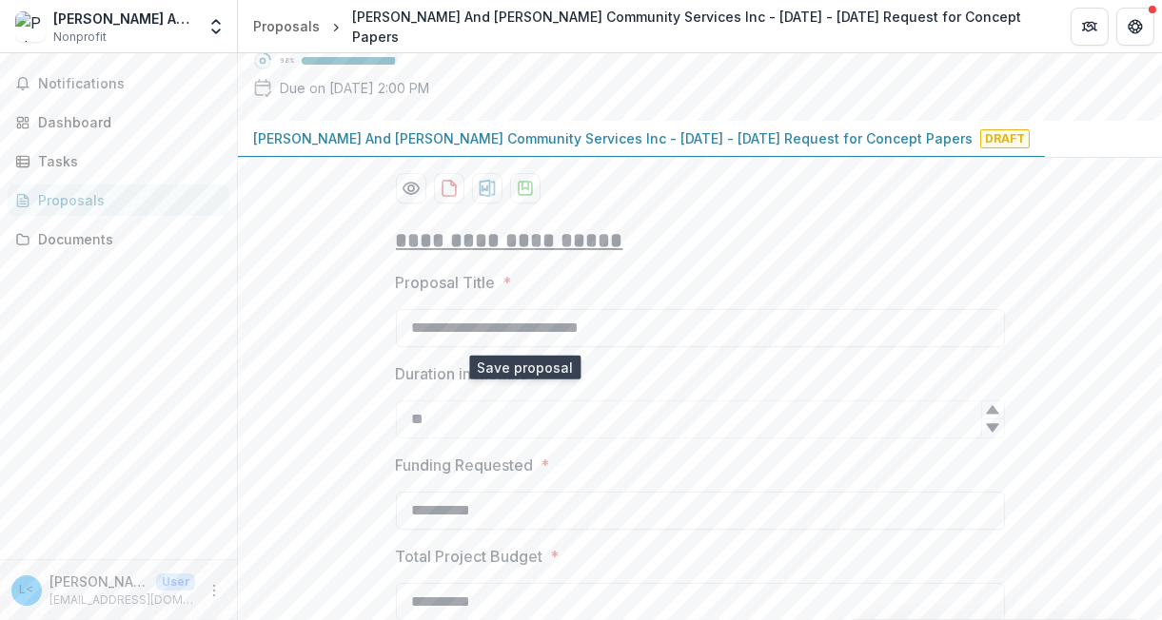
scroll to position [214, 0]
click at [521, 190] on polygon "download-proposal" at bounding box center [524, 187] width 6 height 8
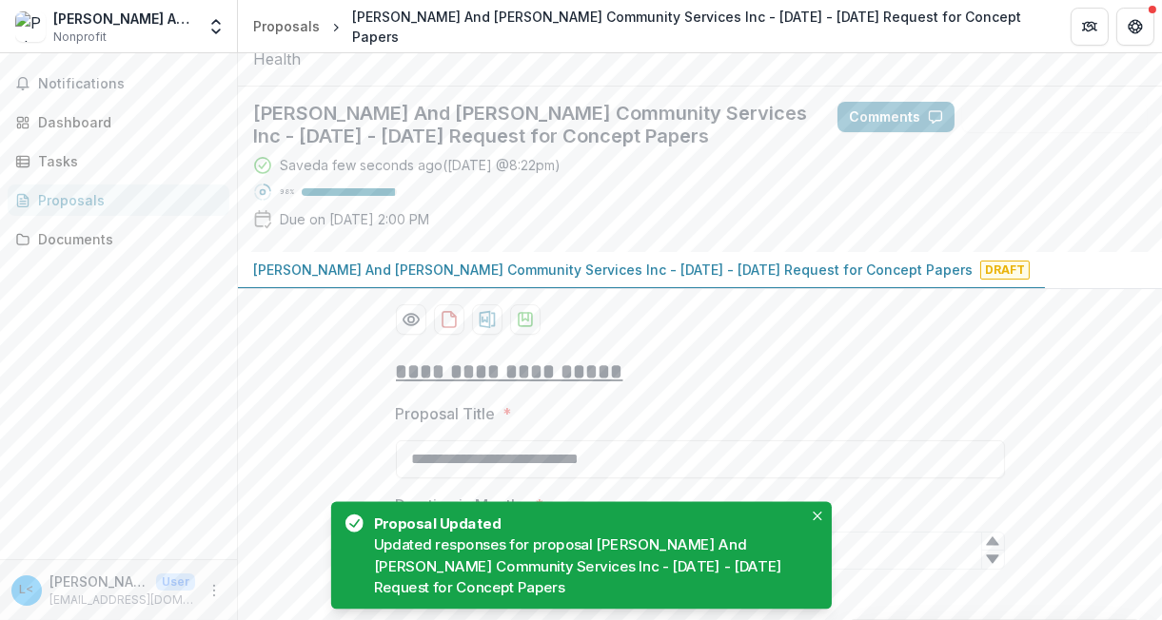
scroll to position [0, 0]
